Goal: Task Accomplishment & Management: Manage account settings

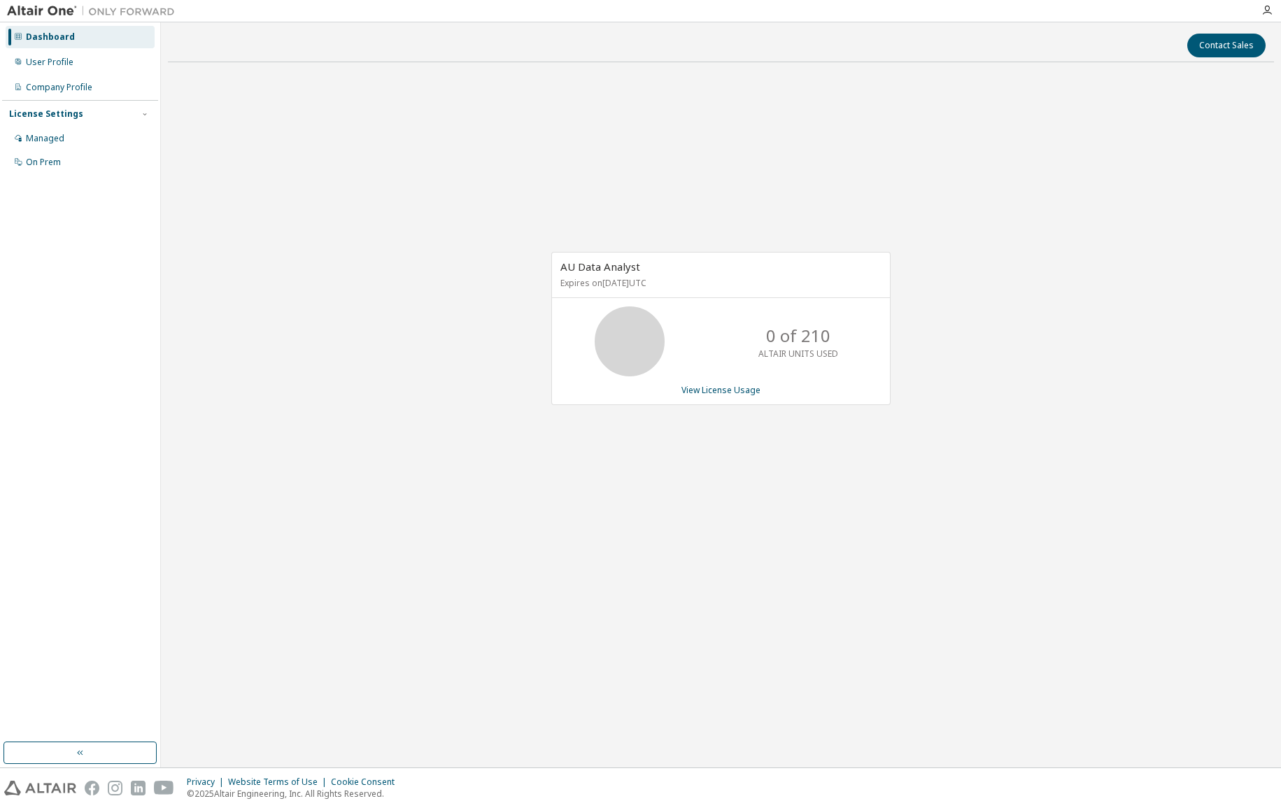
click at [1053, 246] on div "AU Data Analyst Expires on [DATE] UTC 0 of 210 ALTAIR UNITS USED View License U…" at bounding box center [721, 336] width 1106 height 526
click at [1053, 246] on div "AU Data Analyst Expires on February 12, 2026 UTC 0 of 210 ALTAIR UNITS USED Vie…" at bounding box center [721, 336] width 1106 height 526
click at [74, 62] on div "User Profile" at bounding box center [80, 62] width 149 height 22
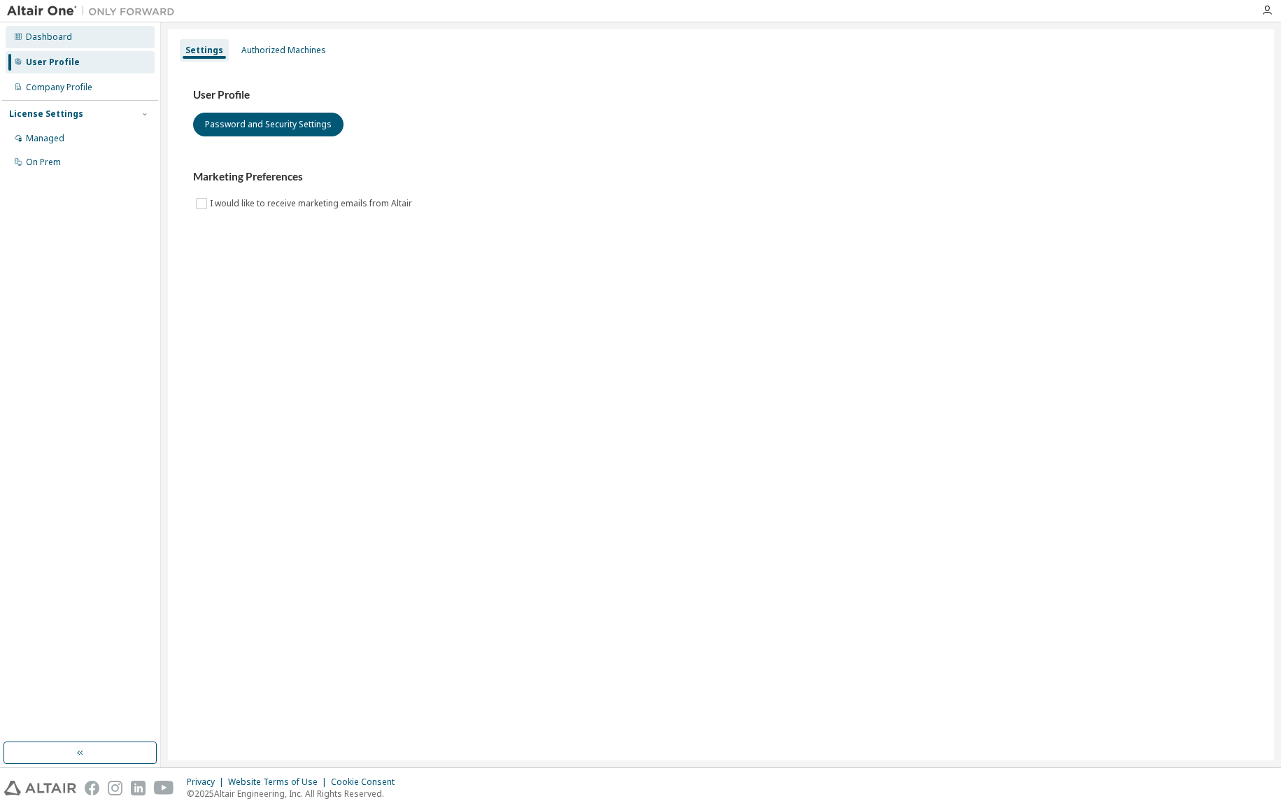
click at [67, 38] on div "Dashboard" at bounding box center [49, 36] width 46 height 11
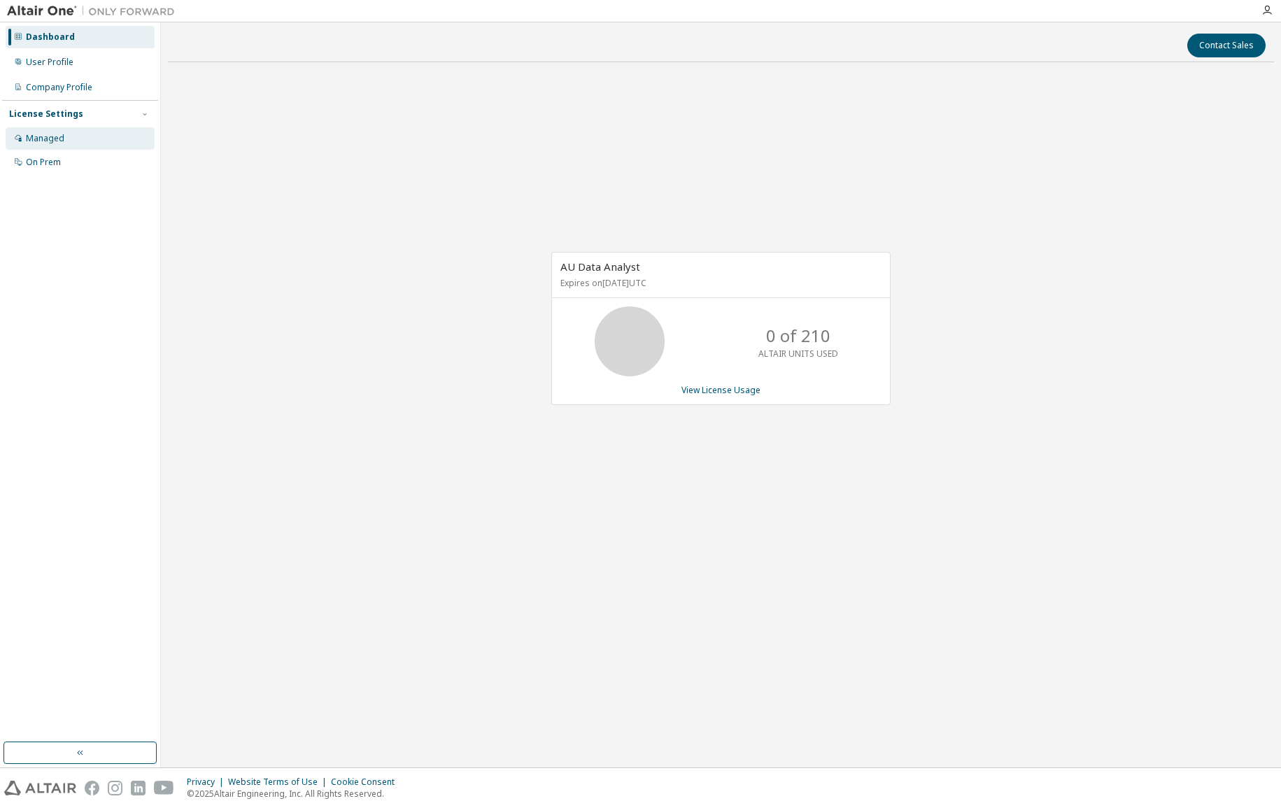
click at [67, 133] on div "Managed" at bounding box center [80, 138] width 149 height 22
click at [1267, 13] on icon "button" at bounding box center [1267, 10] width 11 height 11
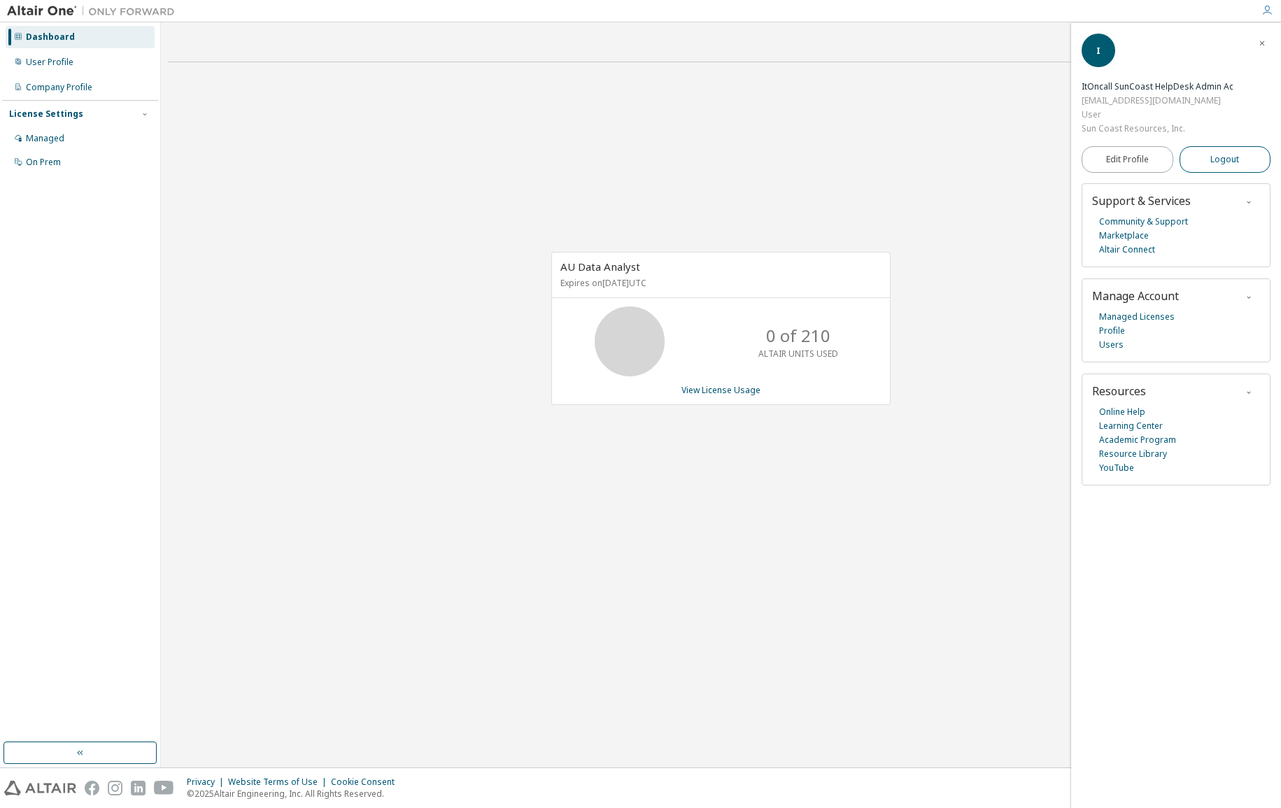
click at [1227, 153] on span "Logout" at bounding box center [1225, 160] width 29 height 14
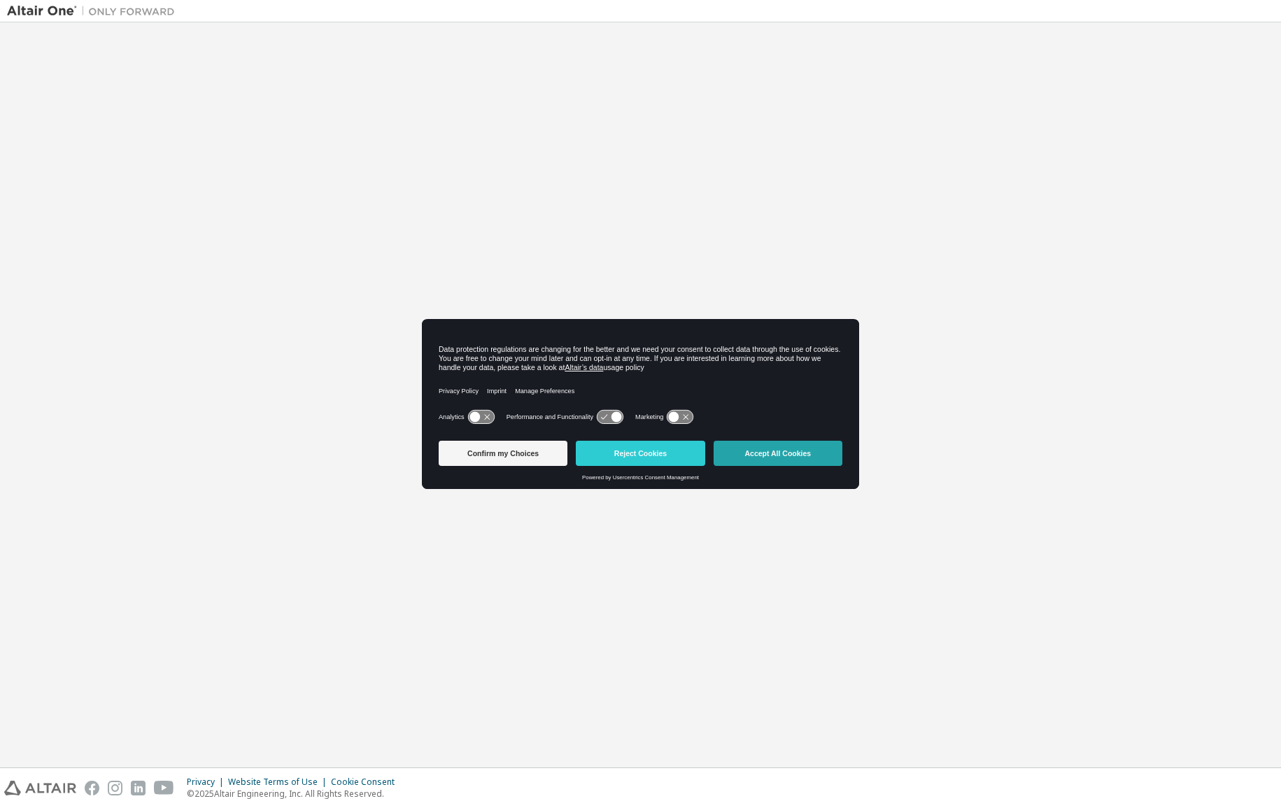
click at [800, 457] on button "Accept All Cookies" at bounding box center [778, 453] width 129 height 25
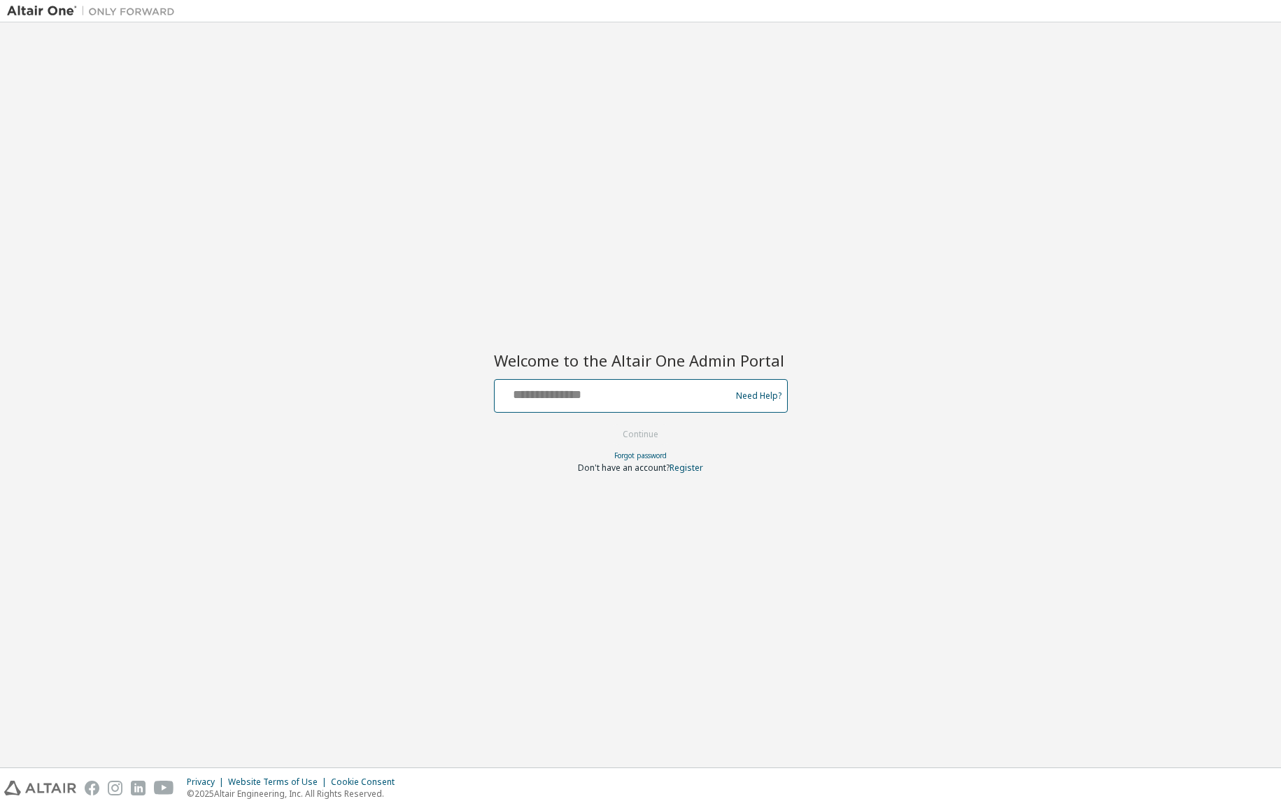
click at [616, 399] on input "text" at bounding box center [614, 393] width 229 height 20
click at [919, 485] on div "Welcome to the Altair One Admin Portal Need Help? Please make sure that you pro…" at bounding box center [640, 394] width 1267 height 731
click at [552, 228] on div "Welcome to the Altair One Admin Portal Need Help? Please make sure that you pro…" at bounding box center [640, 394] width 1267 height 731
click at [540, 398] on input "text" at bounding box center [614, 393] width 229 height 20
type input "**********"
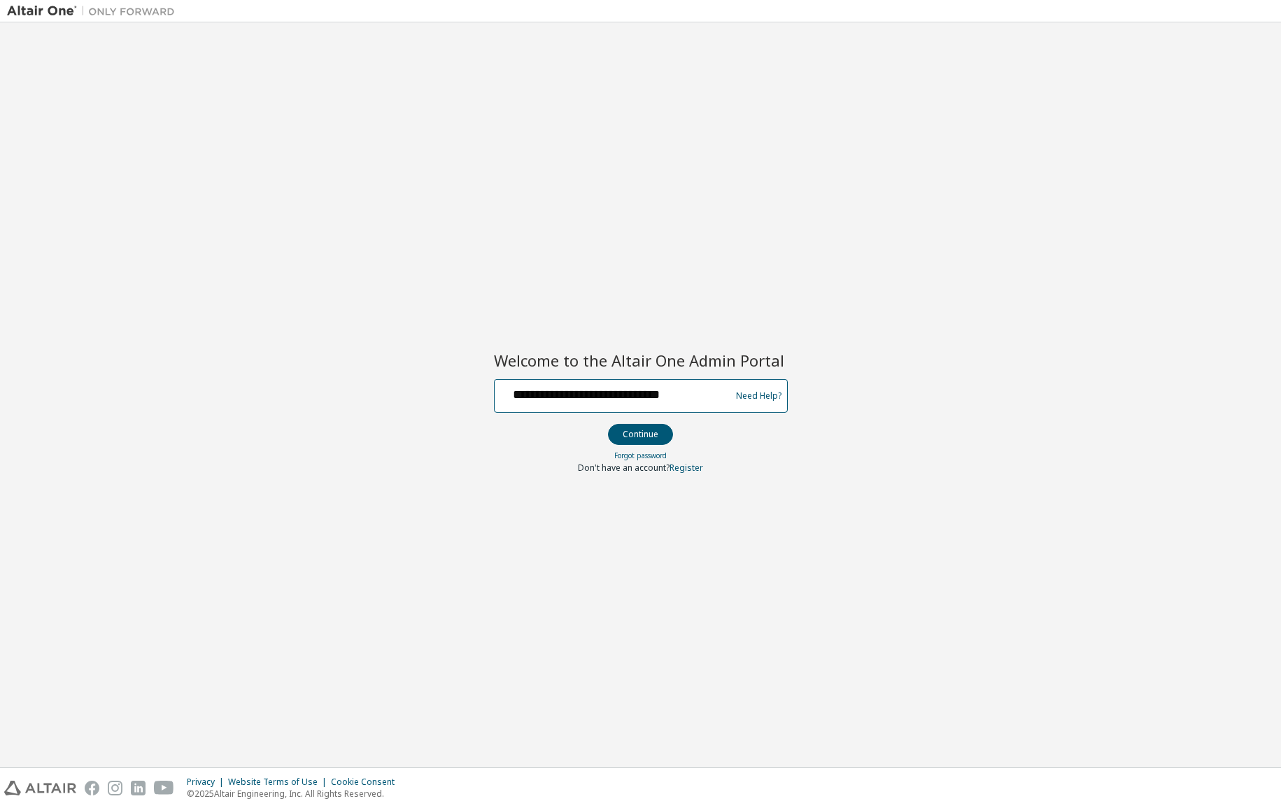
click at [608, 424] on button "Continue" at bounding box center [640, 434] width 65 height 21
